Goal: Navigation & Orientation: Find specific page/section

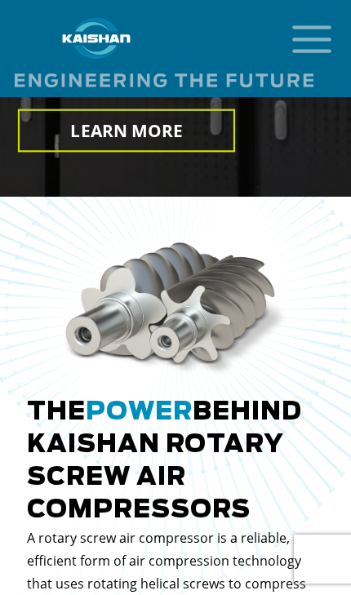
scroll to position [521, 0]
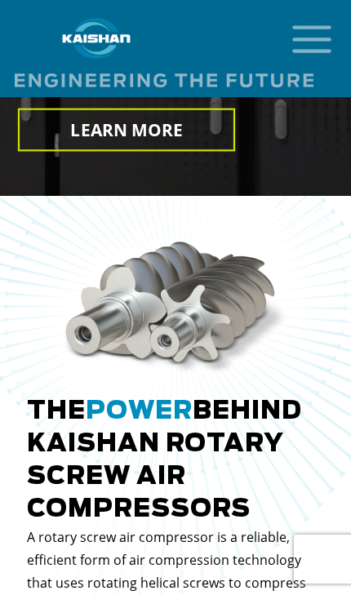
click at [313, 39] on icon "mobile menu" at bounding box center [312, 37] width 52 height 51
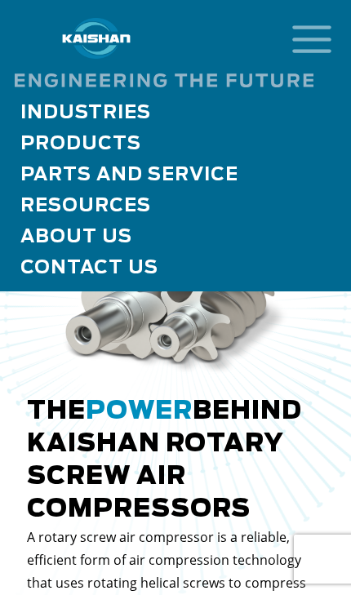
click at [64, 194] on link "Resources" at bounding box center [175, 205] width 351 height 31
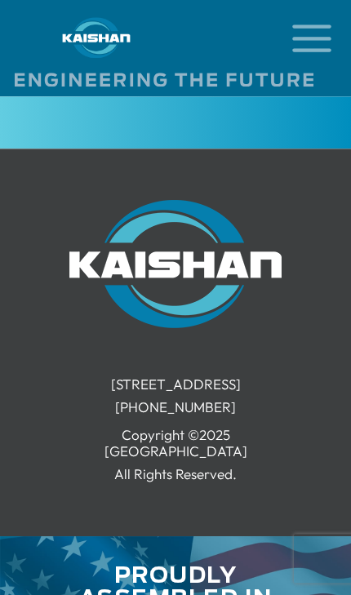
scroll to position [3167, 0]
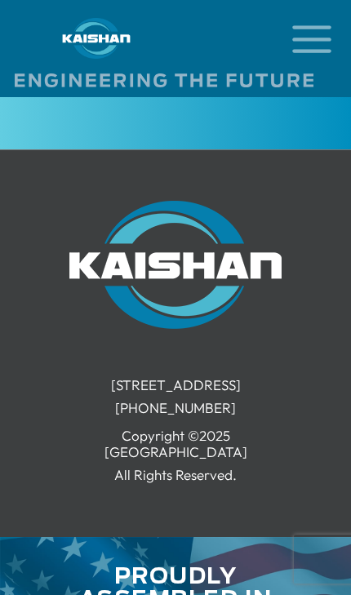
click at [313, 44] on icon "mobile menu" at bounding box center [312, 37] width 52 height 51
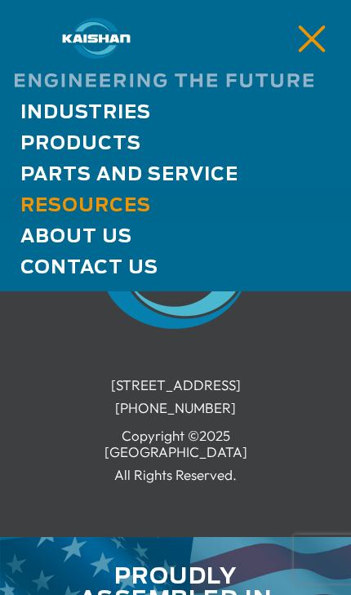
click at [60, 268] on span "Contact Us" at bounding box center [89, 268] width 138 height 18
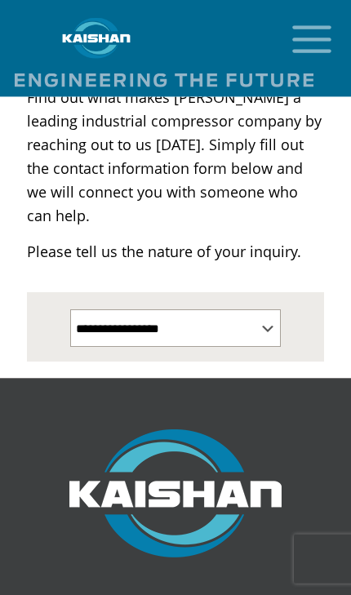
scroll to position [220, 0]
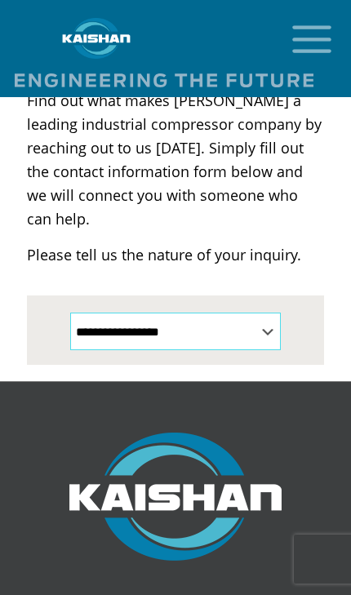
click at [250, 313] on select "**********" at bounding box center [175, 332] width 211 height 38
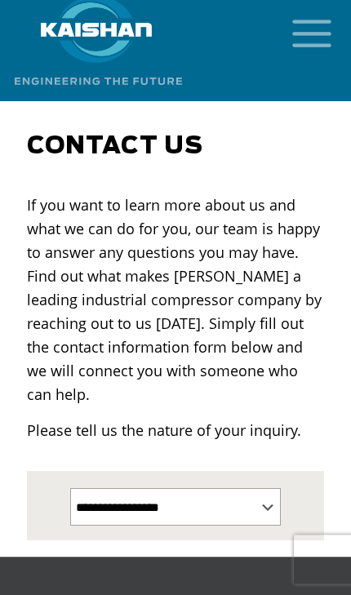
scroll to position [0, 0]
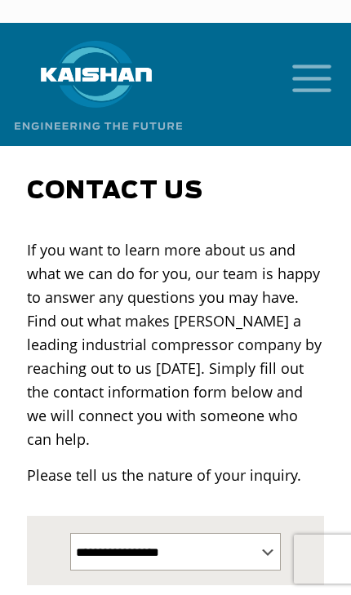
click at [80, 73] on img at bounding box center [96, 74] width 122 height 67
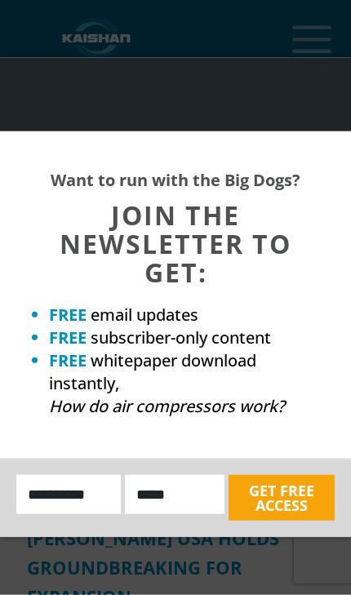
scroll to position [6148, 0]
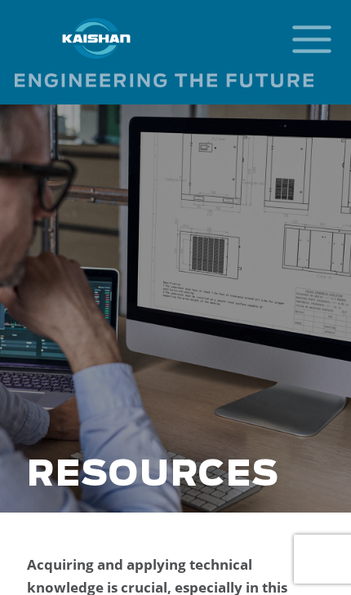
scroll to position [2162, 0]
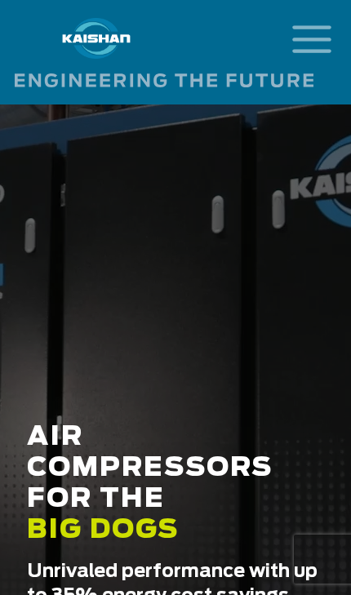
scroll to position [521, 0]
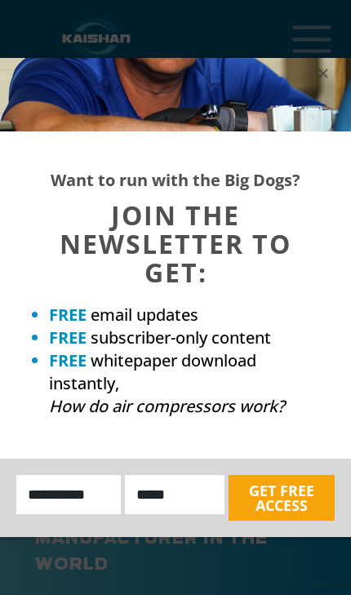
scroll to position [379, 0]
click at [51, 86] on div at bounding box center [175, 94] width 318 height 41
click at [324, 73] on icon at bounding box center [322, 73] width 9 height 9
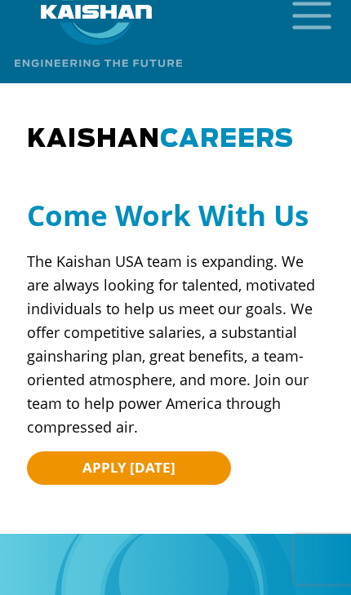
scroll to position [0, 0]
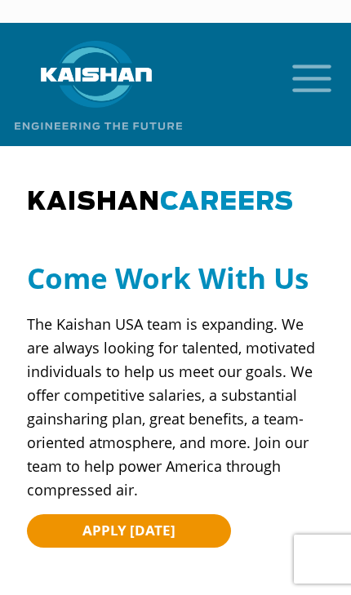
click at [183, 514] on link "APPLY TODAY" at bounding box center [129, 530] width 204 height 33
